Goal: Find specific page/section: Find specific page/section

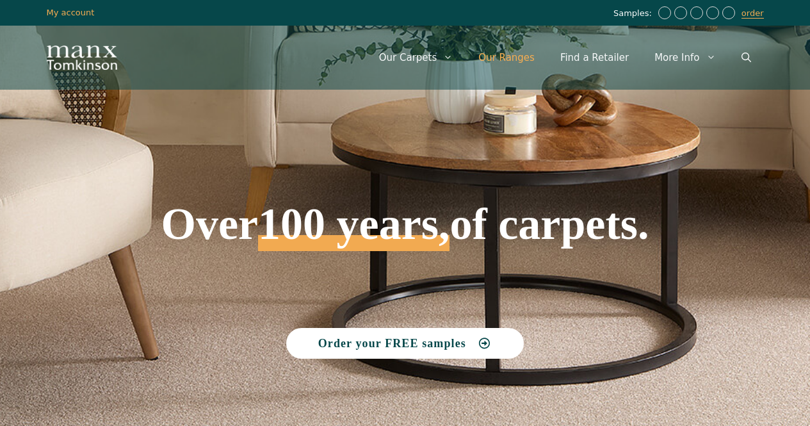
click at [533, 59] on link "Our Ranges" at bounding box center [507, 57] width 82 height 38
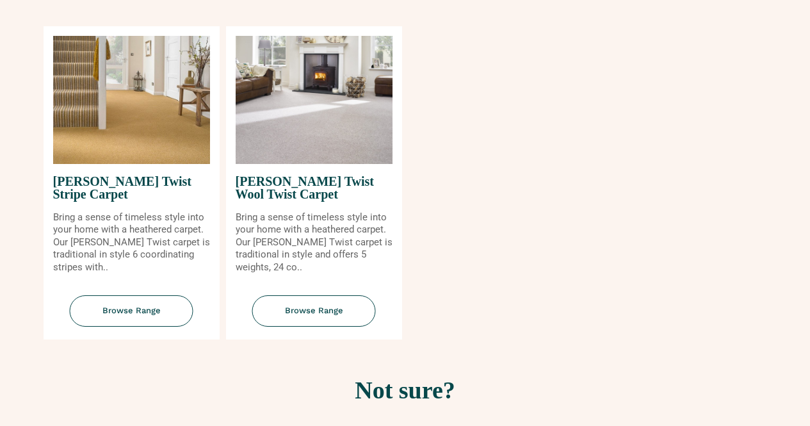
scroll to position [1539, 0]
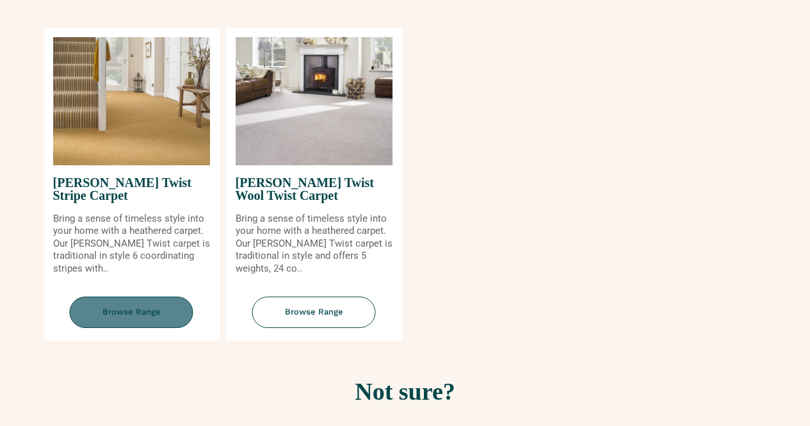
click at [136, 319] on span "Browse Range" at bounding box center [132, 311] width 124 height 31
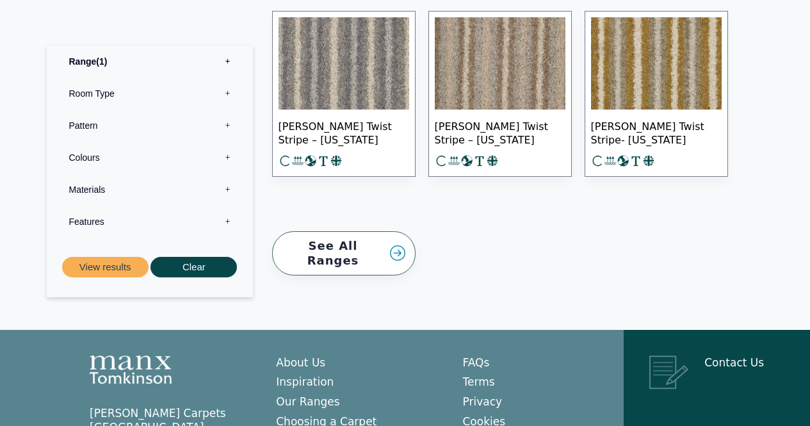
scroll to position [875, 0]
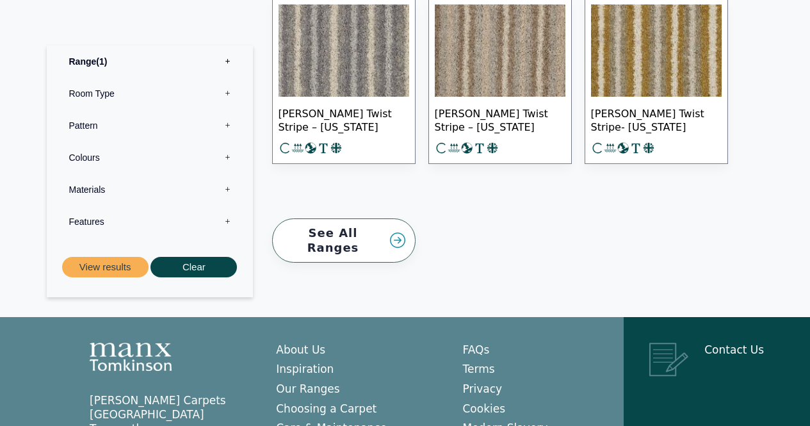
click at [319, 230] on link "See All Ranges" at bounding box center [343, 240] width 143 height 44
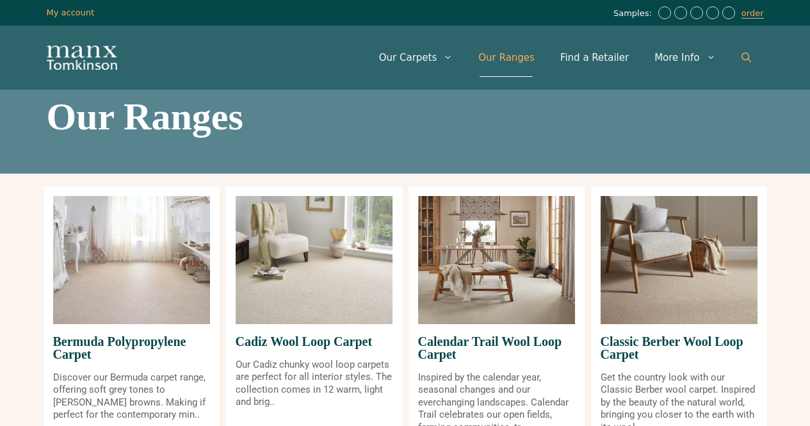
click at [740, 54] on link "Open Search Bar" at bounding box center [746, 57] width 35 height 38
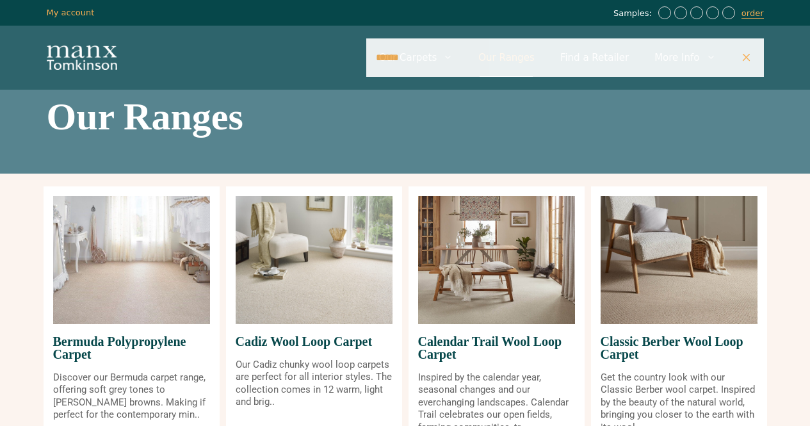
type input "******"
